Goal: Check status: Check status

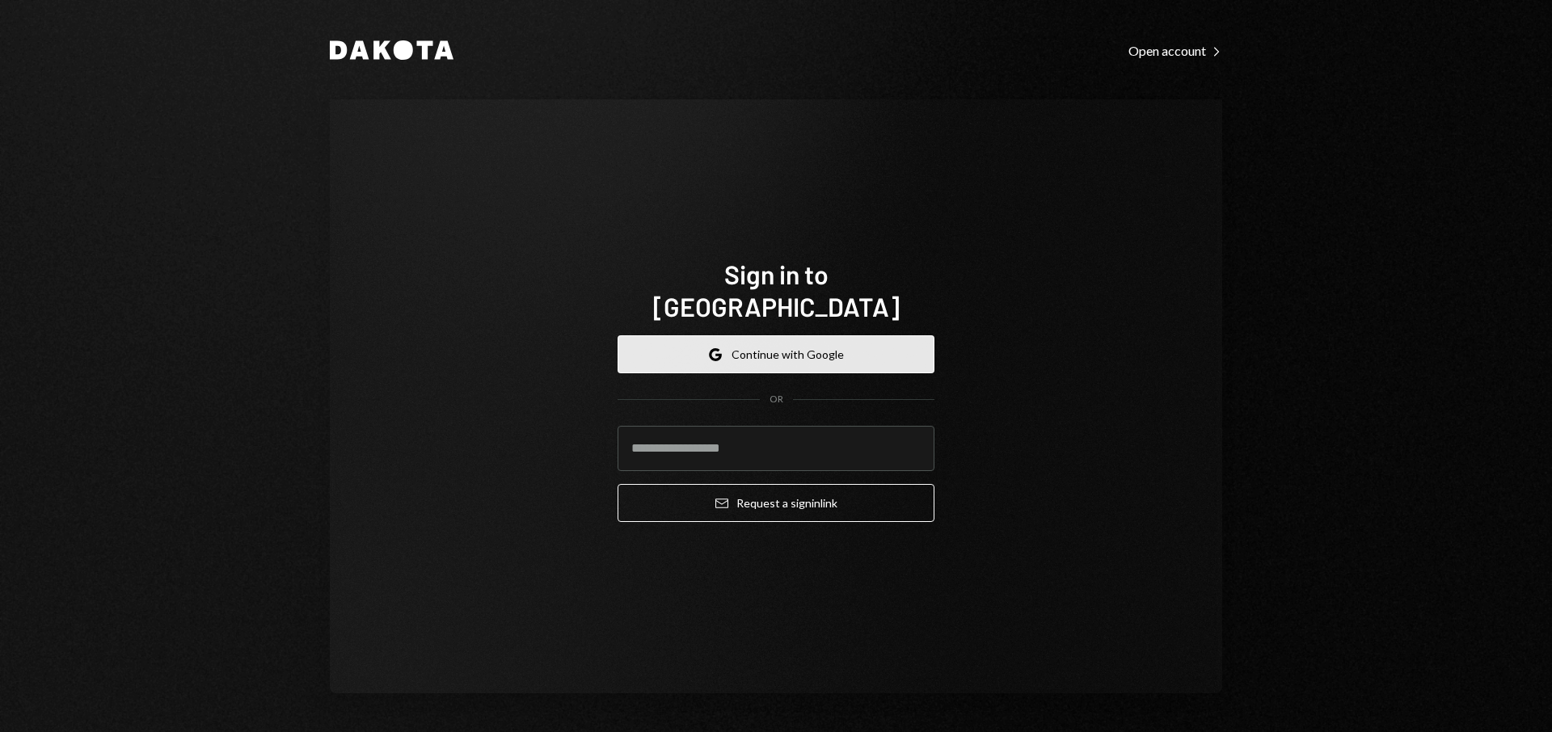
click at [762, 338] on button "Google Continue with Google" at bounding box center [776, 355] width 317 height 38
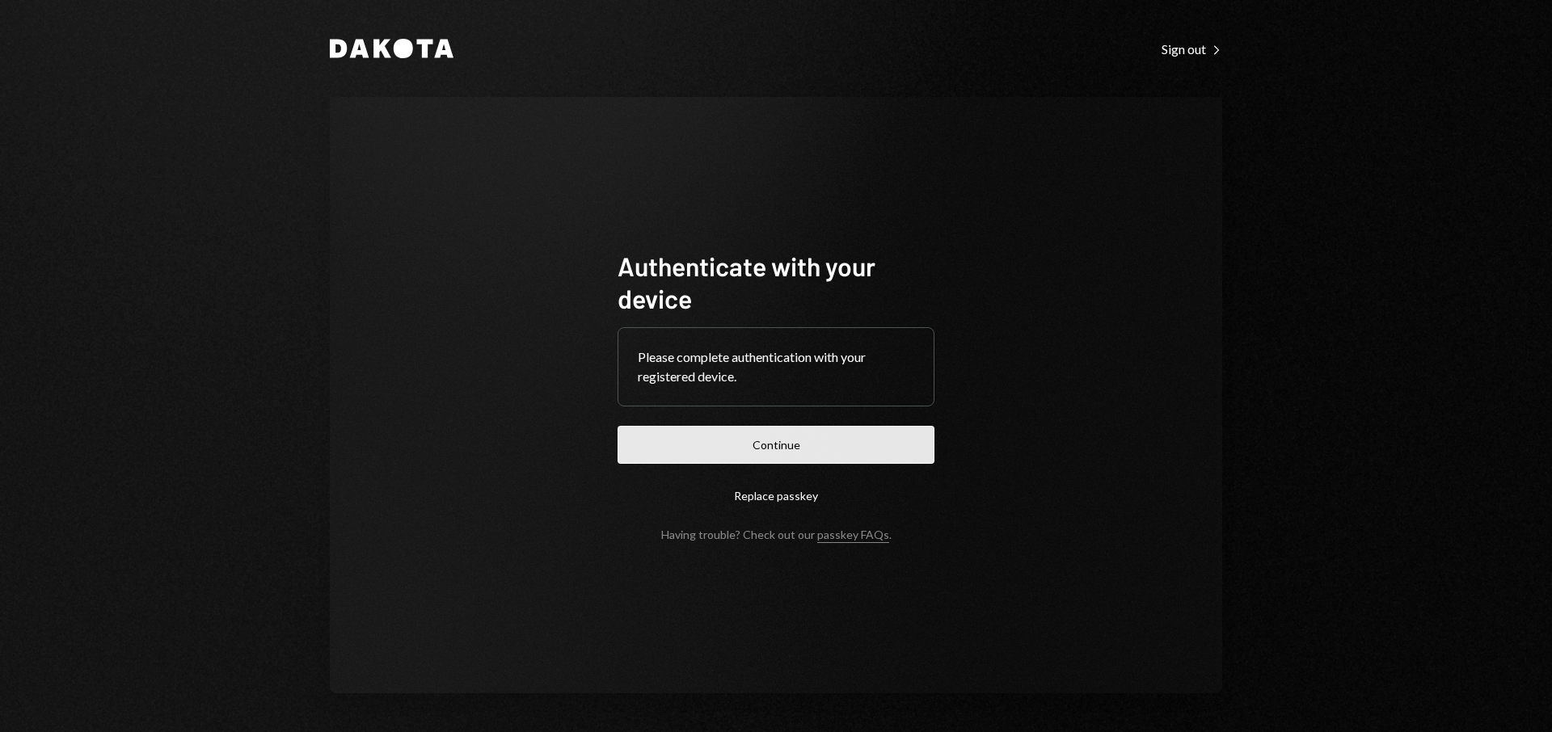
click at [736, 449] on button "Continue" at bounding box center [776, 445] width 317 height 38
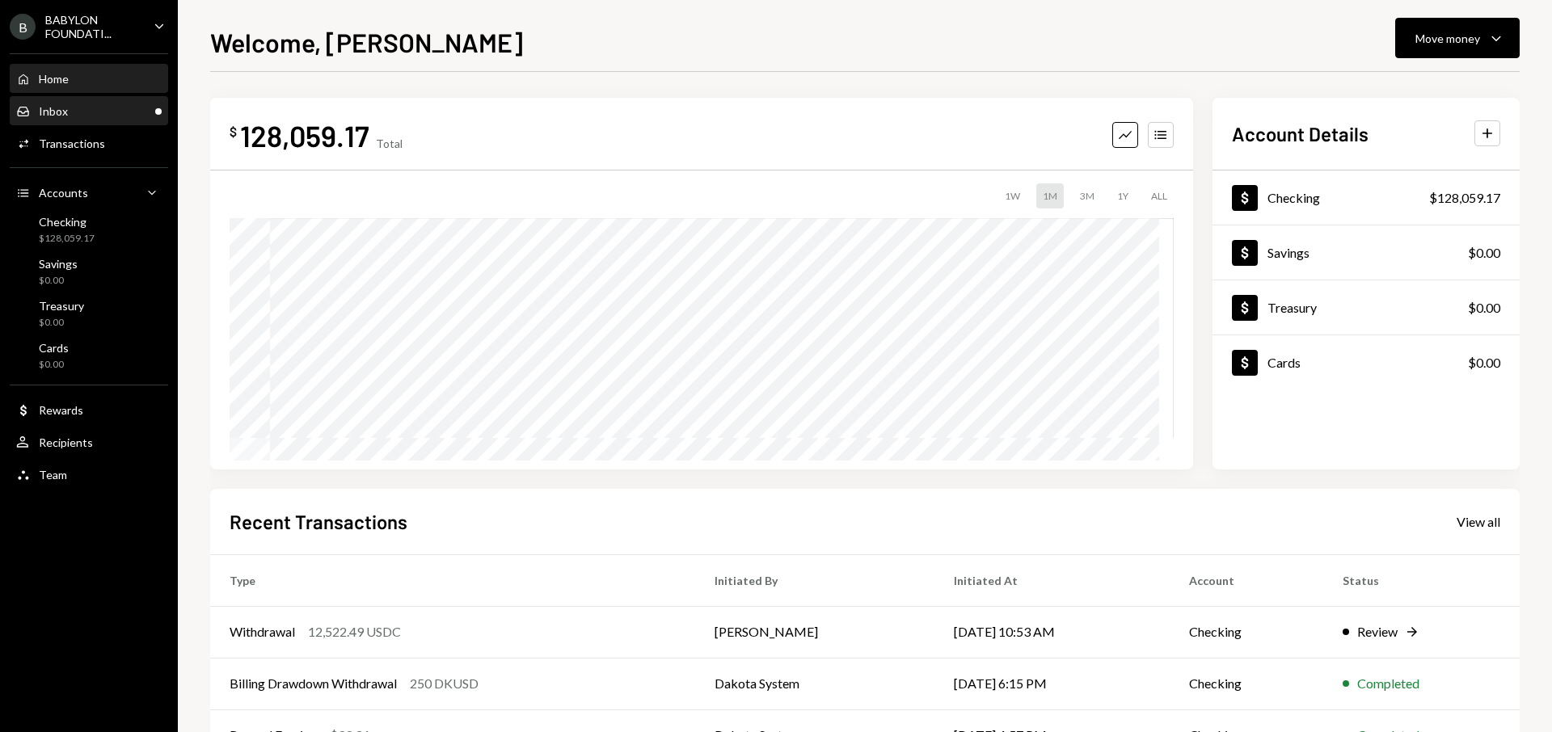
click at [79, 113] on div "Inbox Inbox" at bounding box center [89, 111] width 146 height 15
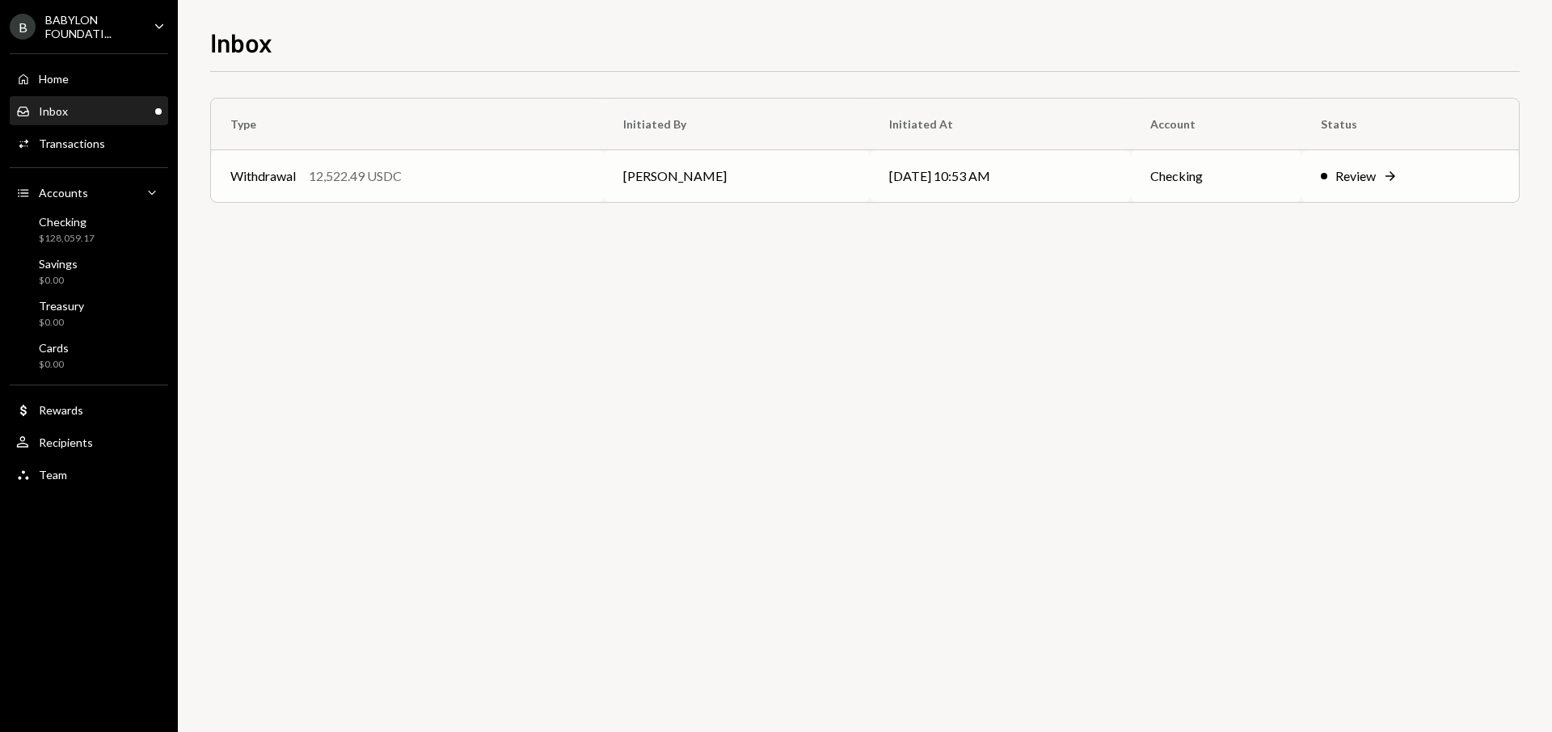
click at [438, 178] on div "Withdrawal 12,522.49 USDC" at bounding box center [407, 176] width 354 height 19
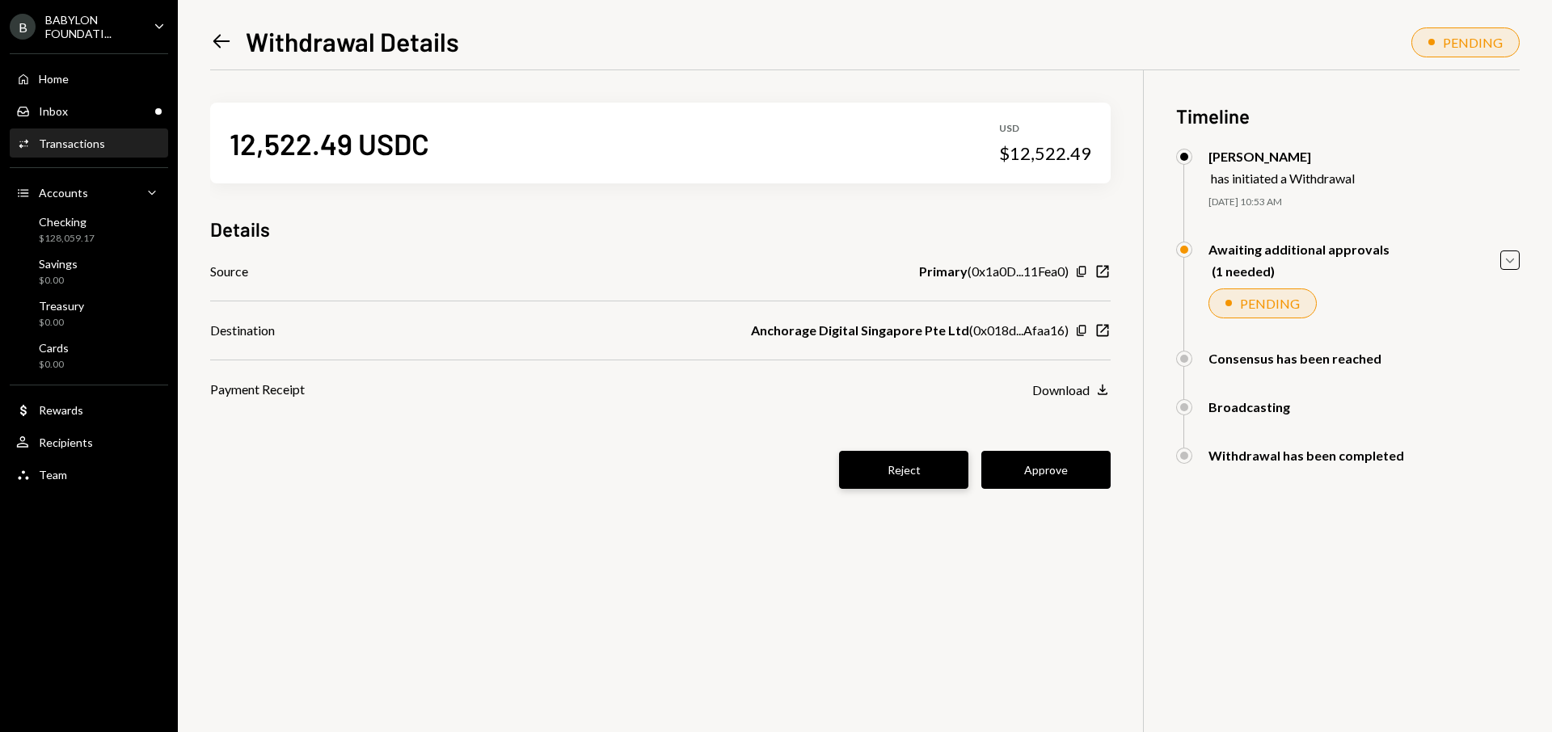
click at [870, 470] on button "Reject" at bounding box center [903, 470] width 129 height 38
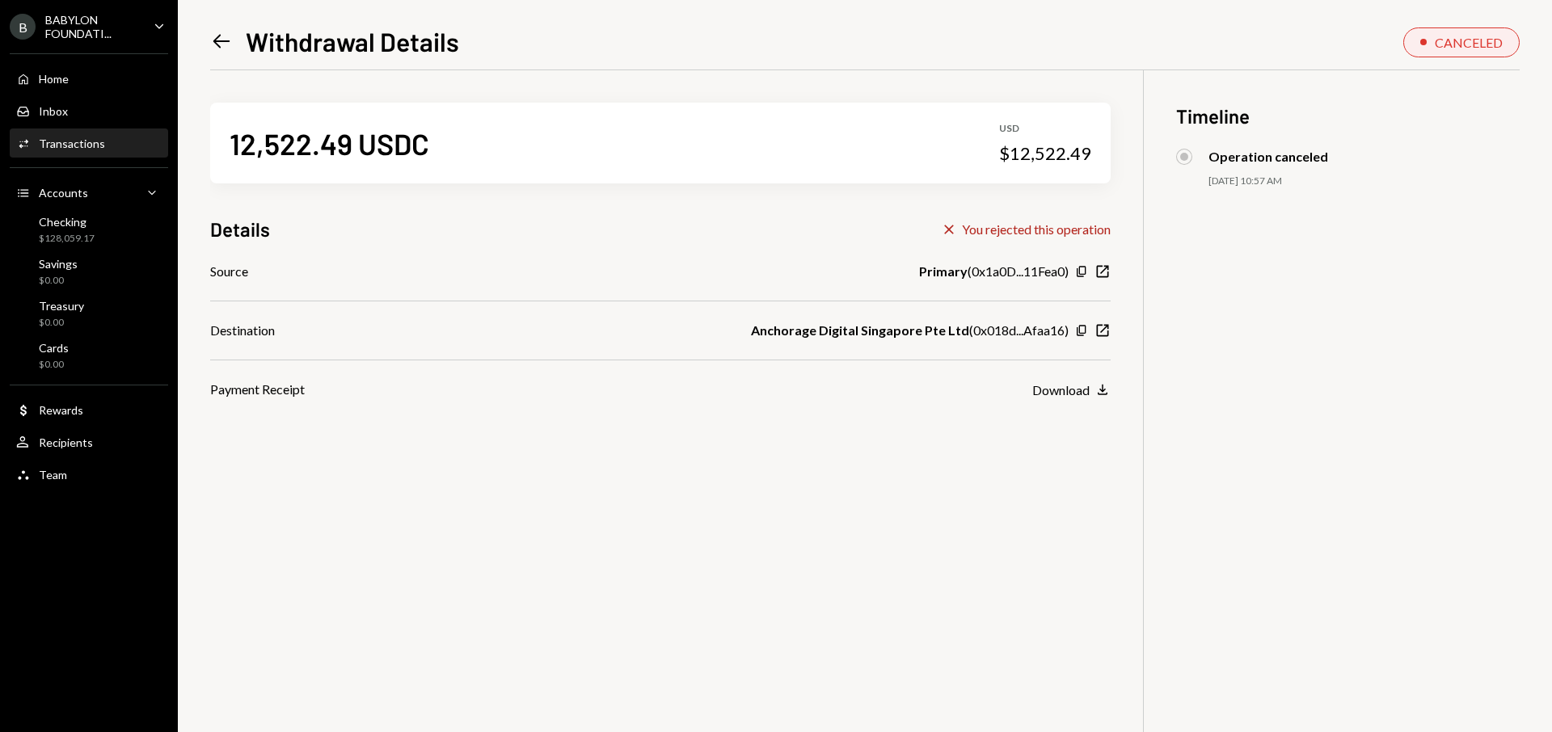
click at [210, 43] on icon "Left Arrow" at bounding box center [221, 41] width 23 height 23
